Goal: Transaction & Acquisition: Purchase product/service

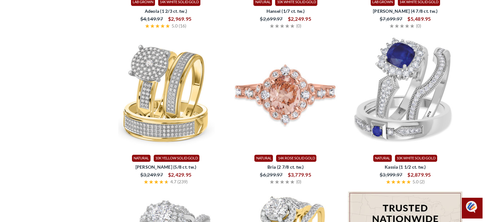
scroll to position [976, 0]
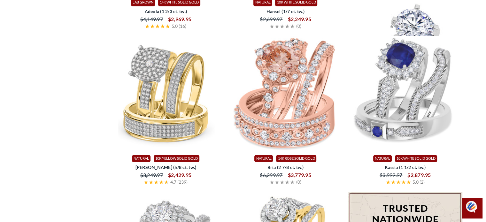
click at [392, 53] on img at bounding box center [405, 45] width 115 height 115
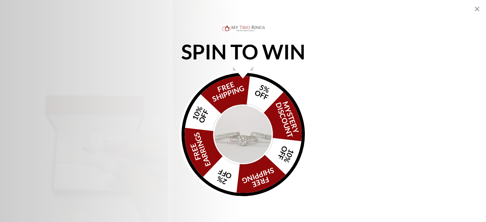
scroll to position [1222, 0]
click at [477, 8] on icon "Close popup" at bounding box center [477, 9] width 4 height 4
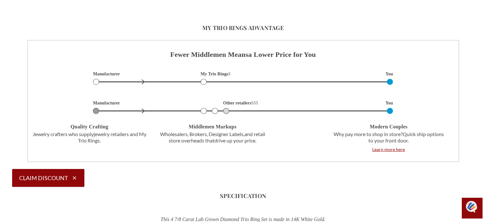
scroll to position [1498, 0]
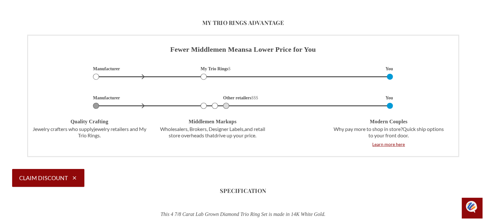
click at [325, 114] on div "Fewer Middlemen Means a Lower Price for You Manufacturer My Trio Rings $ You $$$" at bounding box center [243, 96] width 432 height 122
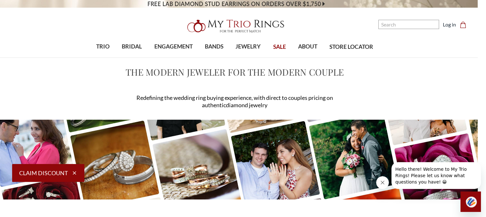
scroll to position [0, 8]
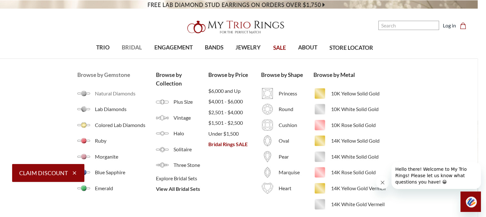
click at [113, 92] on span "Natural Diamonds" at bounding box center [125, 94] width 61 height 8
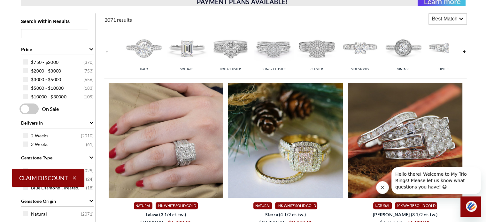
scroll to position [123, 0]
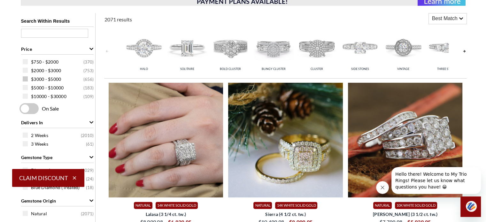
click at [57, 78] on span "$3000 - $5000" at bounding box center [46, 79] width 30 height 6
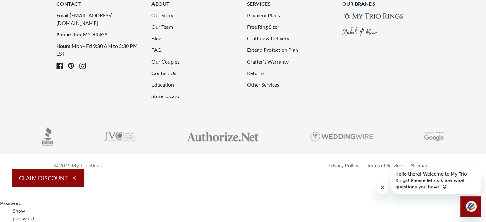
scroll to position [1233, 0]
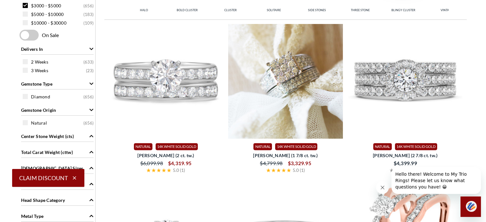
scroll to position [196, 0]
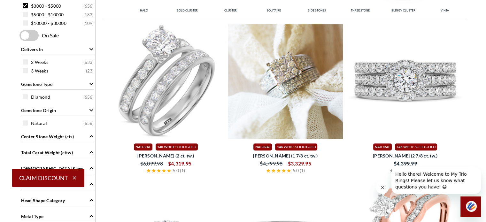
click at [174, 69] on img at bounding box center [166, 81] width 115 height 115
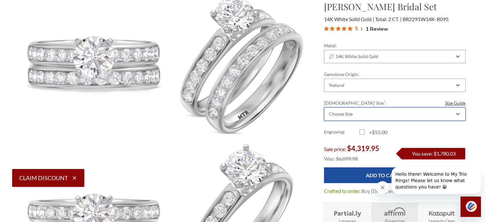
click at [459, 114] on icon "Combobox" at bounding box center [458, 114] width 4 height 4
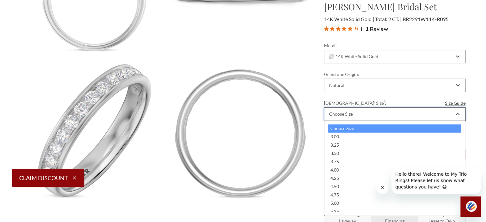
scroll to position [448, 0]
click at [380, 187] on icon "Close message from company" at bounding box center [382, 187] width 5 height 5
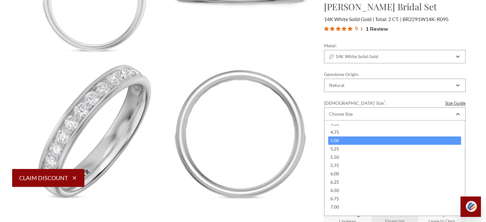
scroll to position [63, 0]
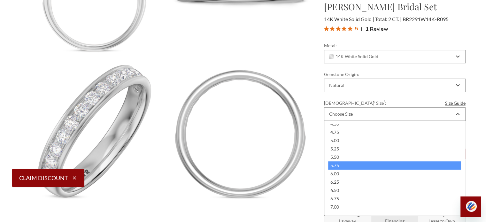
click at [379, 166] on div "5.75" at bounding box center [394, 165] width 133 height 8
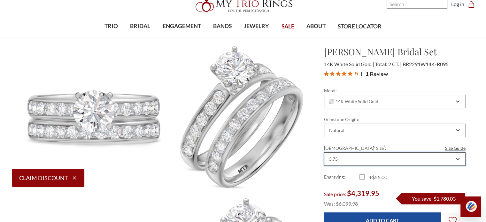
scroll to position [21, 0]
